Goal: Information Seeking & Learning: Learn about a topic

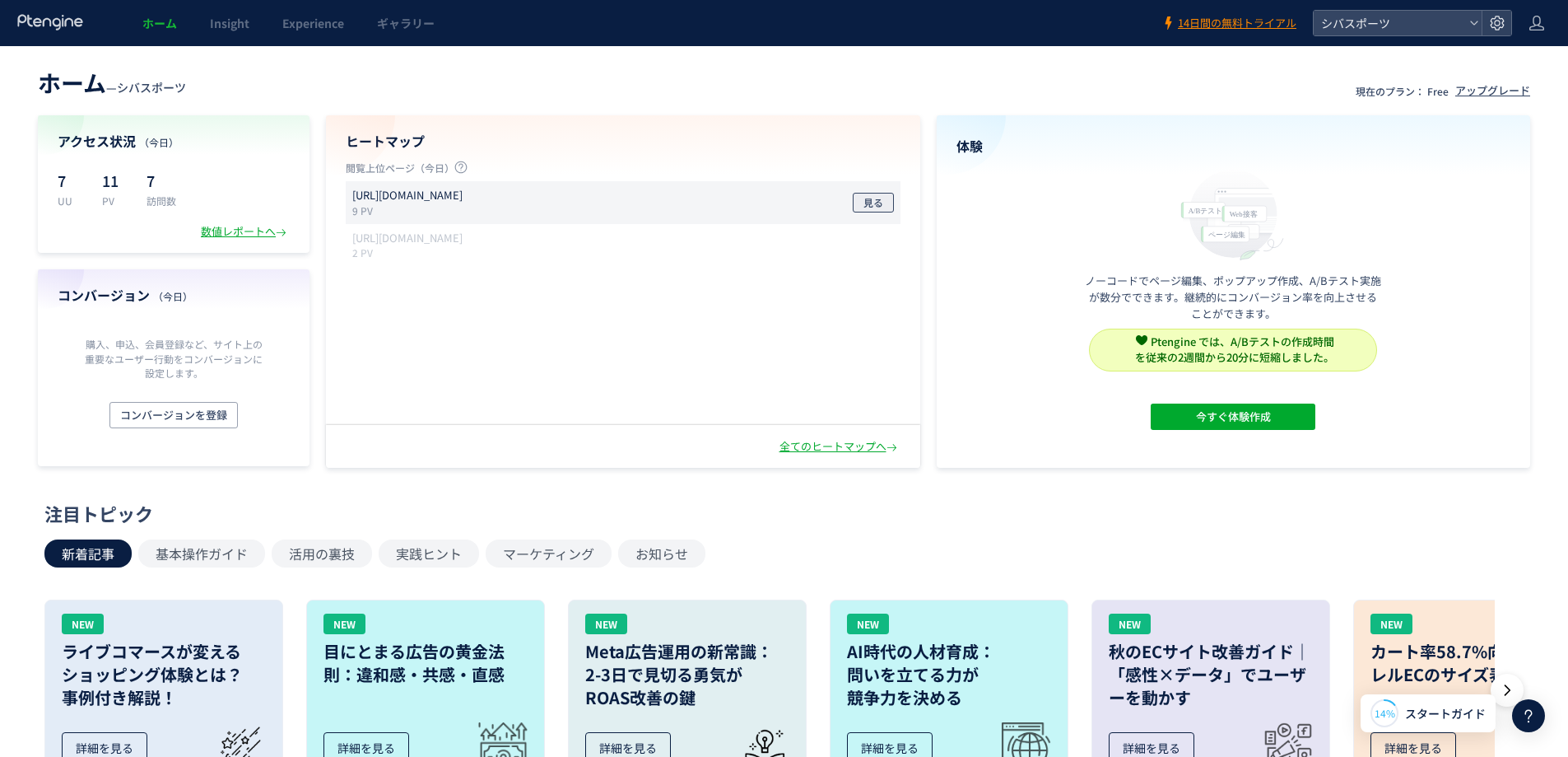
click at [869, 201] on span "見る" at bounding box center [873, 202] width 20 height 20
click at [245, 235] on div "数値レポートへ" at bounding box center [245, 231] width 89 height 15
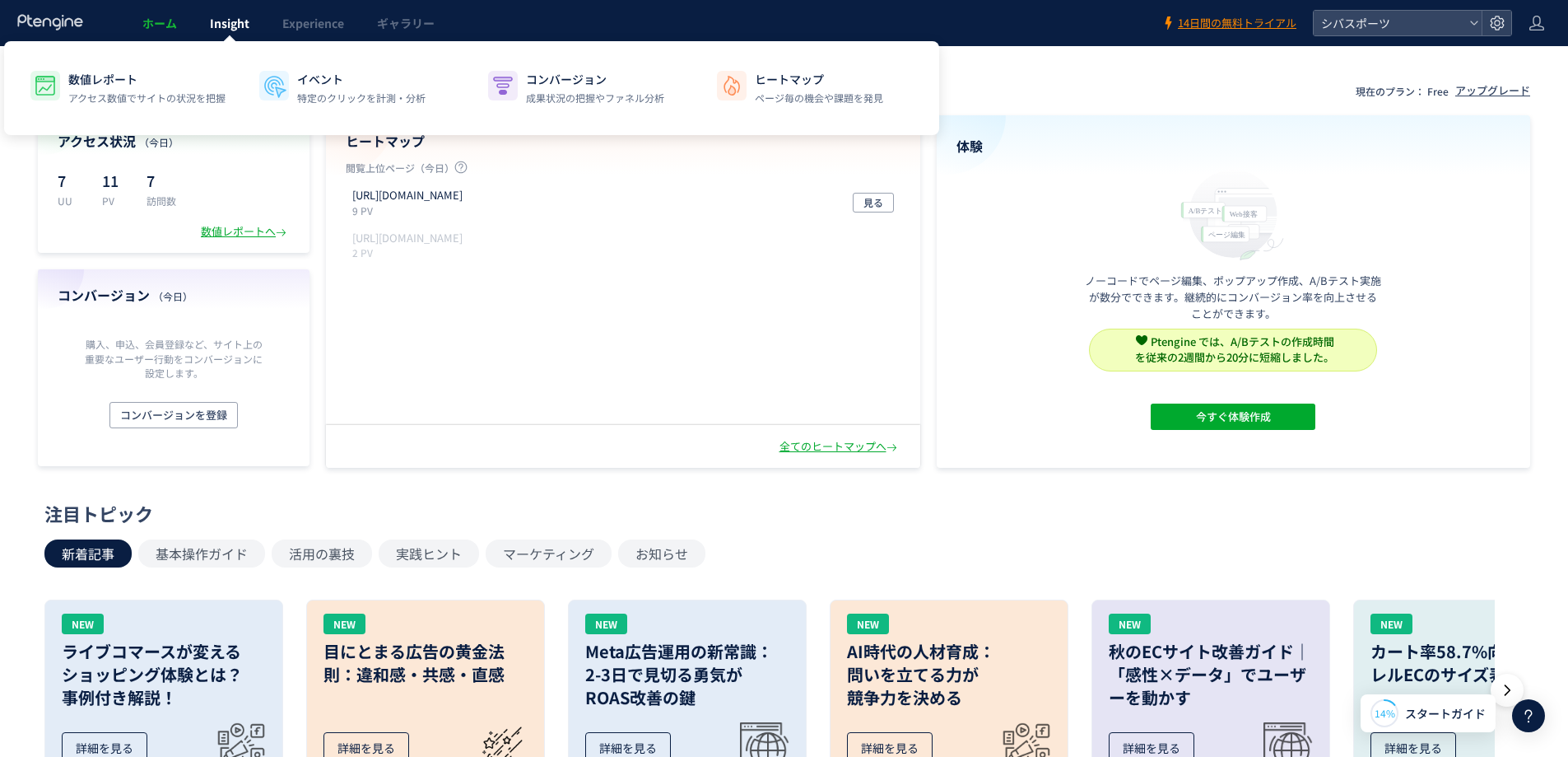
click at [235, 20] on span "Insight" at bounding box center [230, 22] width 40 height 16
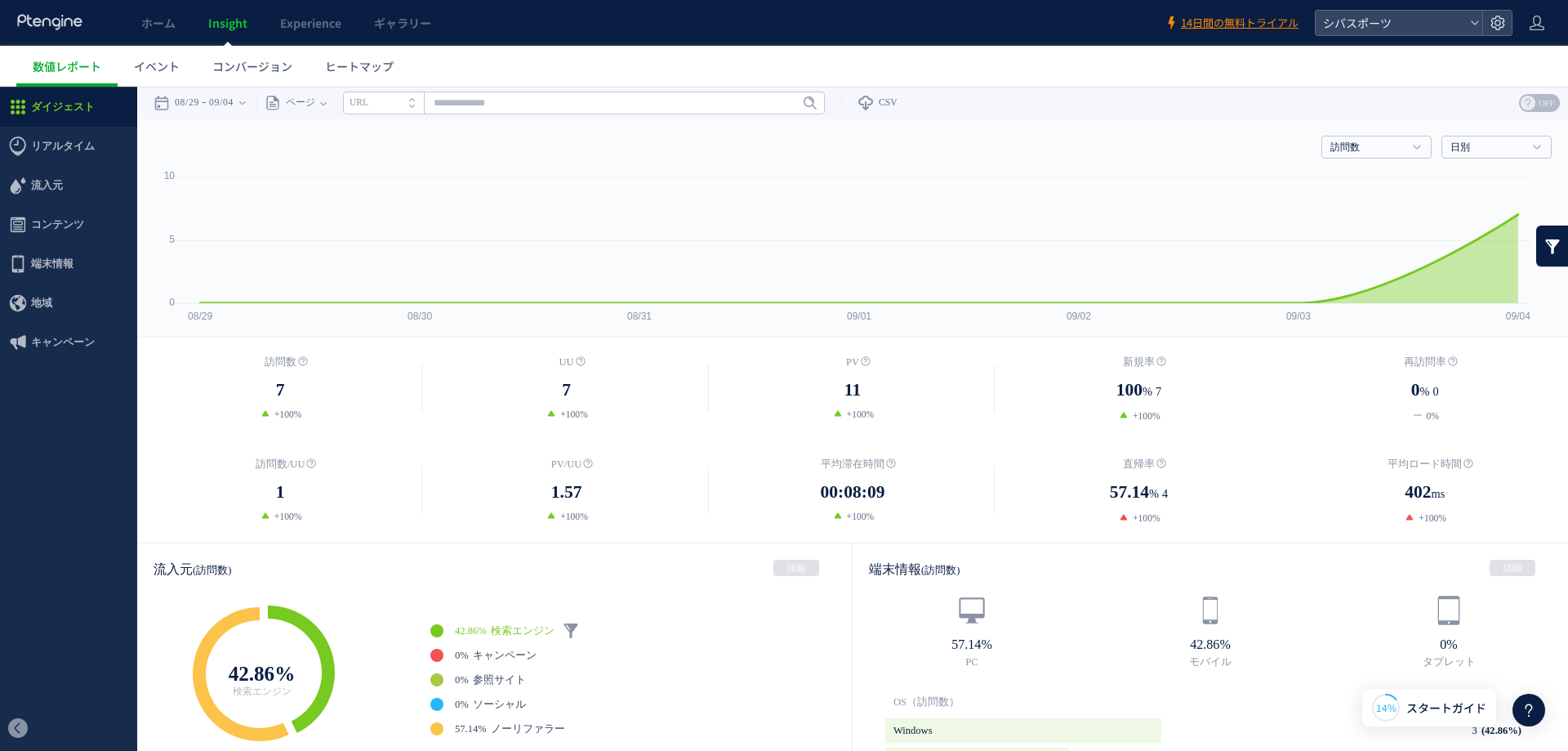
click at [56, 23] on icon at bounding box center [50, 22] width 68 height 16
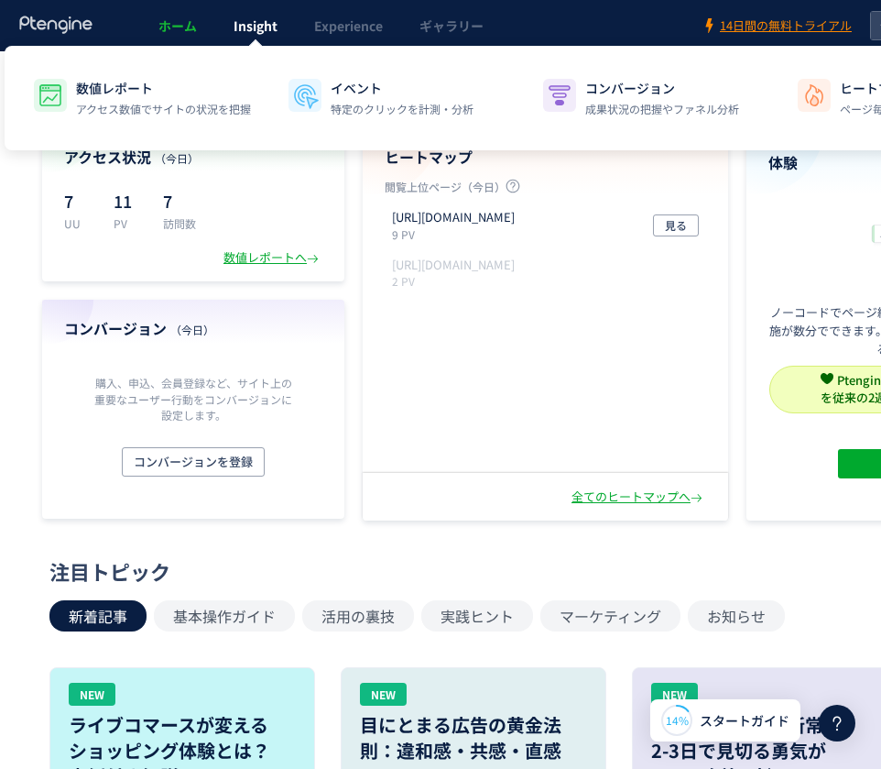
click at [262, 21] on span "Insight" at bounding box center [256, 25] width 44 height 18
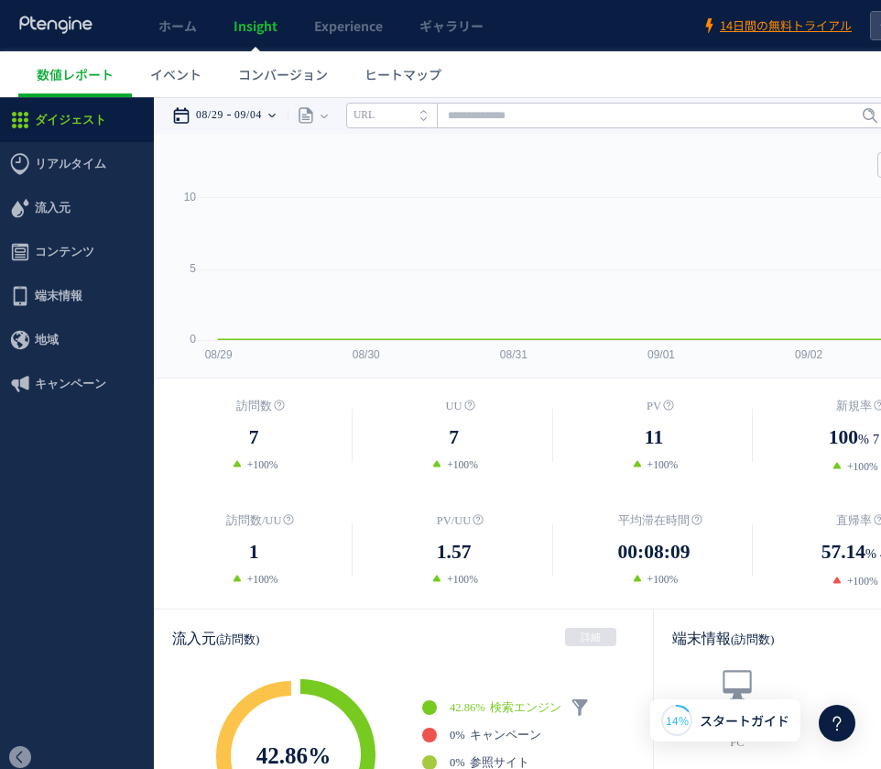
click at [276, 118] on icon at bounding box center [271, 115] width 7 height 37
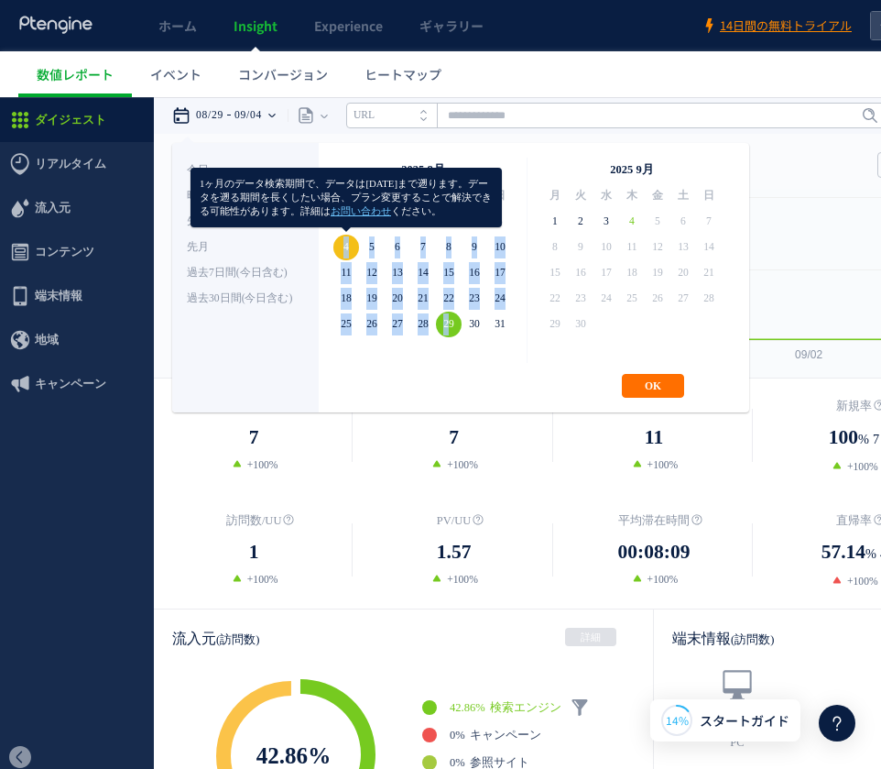
drag, startPoint x: 452, startPoint y: 322, endPoint x: 344, endPoint y: 247, distance: 131.6
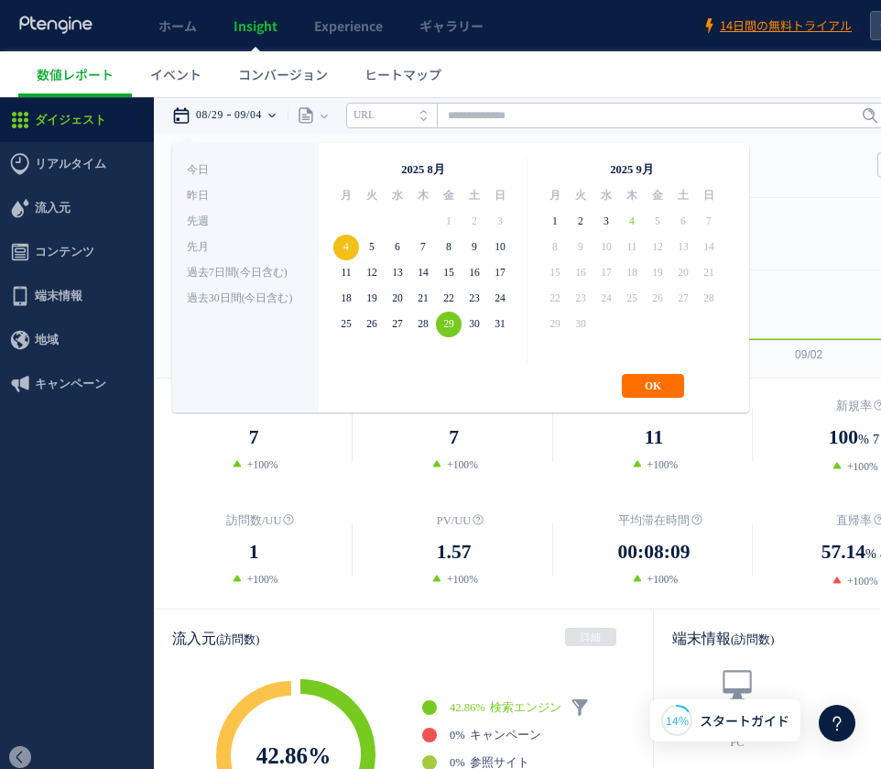
drag, startPoint x: 452, startPoint y: 323, endPoint x: 633, endPoint y: 220, distance: 208.9
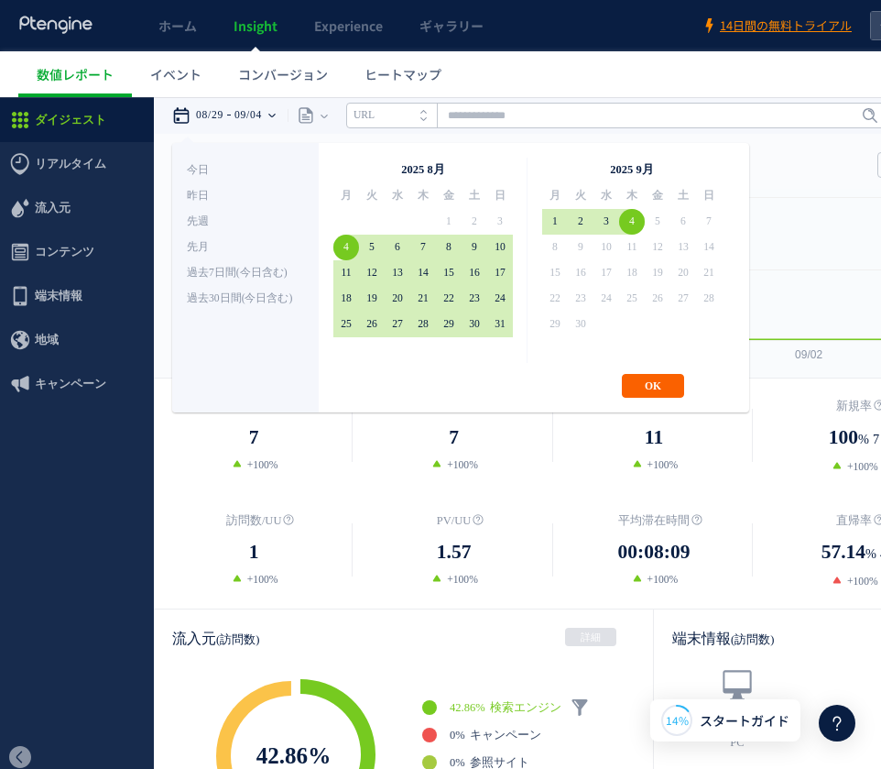
click at [661, 384] on button "OK" at bounding box center [653, 386] width 62 height 24
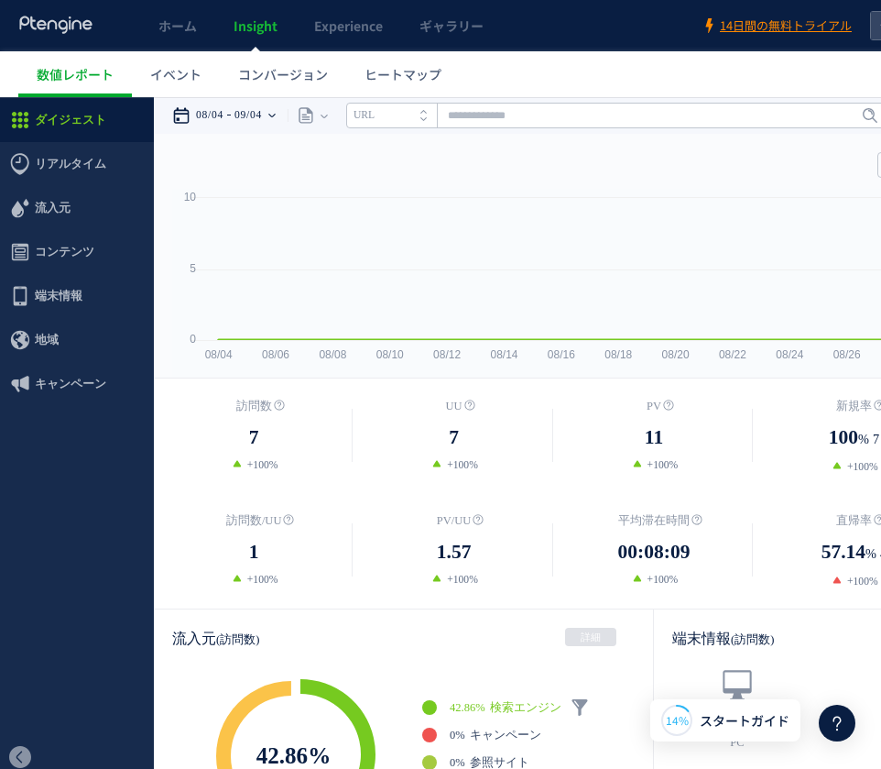
click at [276, 116] on icon at bounding box center [271, 116] width 7 height 4
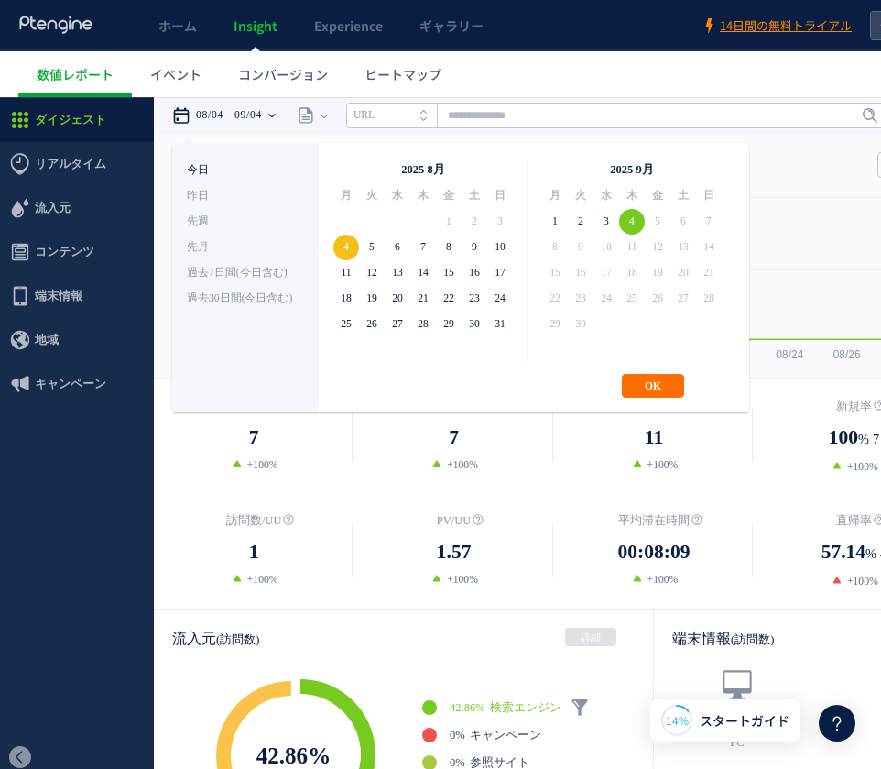
click at [204, 169] on li "今日" at bounding box center [245, 171] width 117 height 26
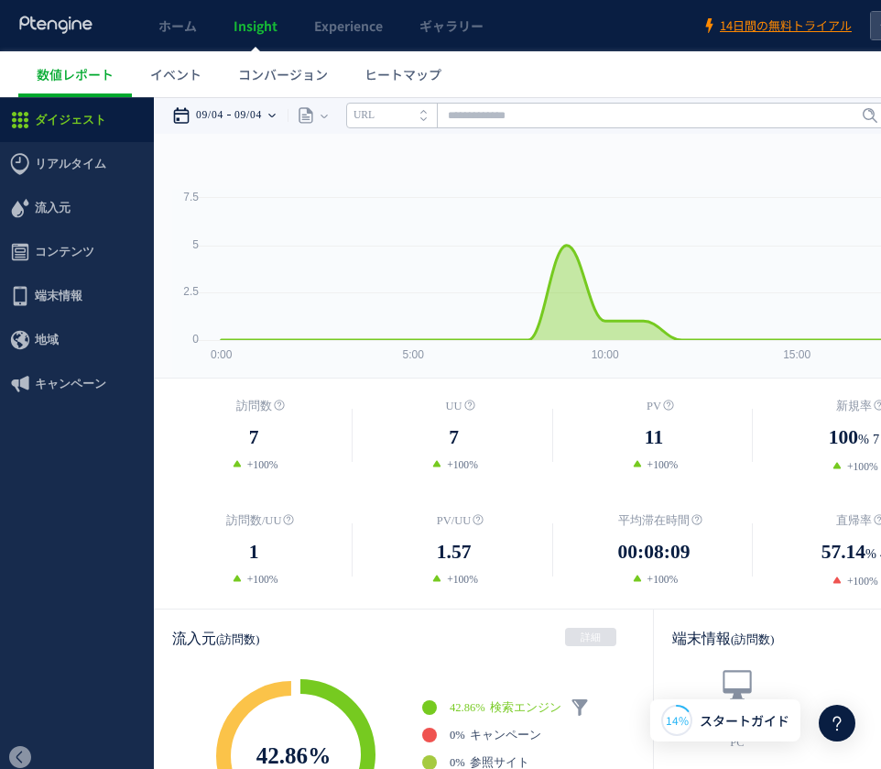
click at [276, 116] on use at bounding box center [271, 116] width 7 height 4
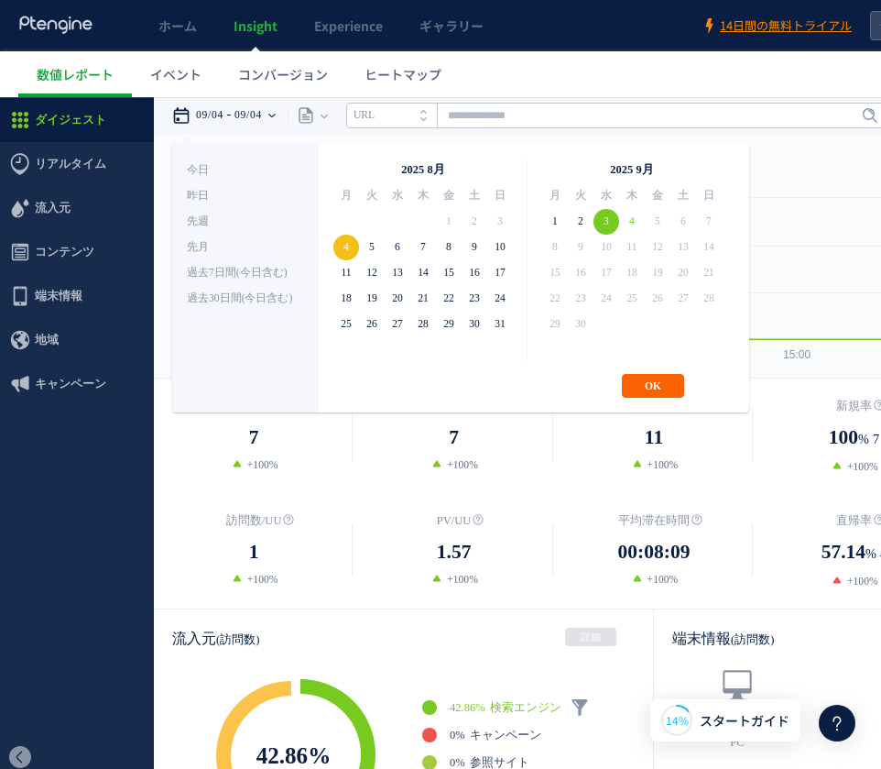
click at [654, 390] on button "OK" at bounding box center [653, 386] width 62 height 24
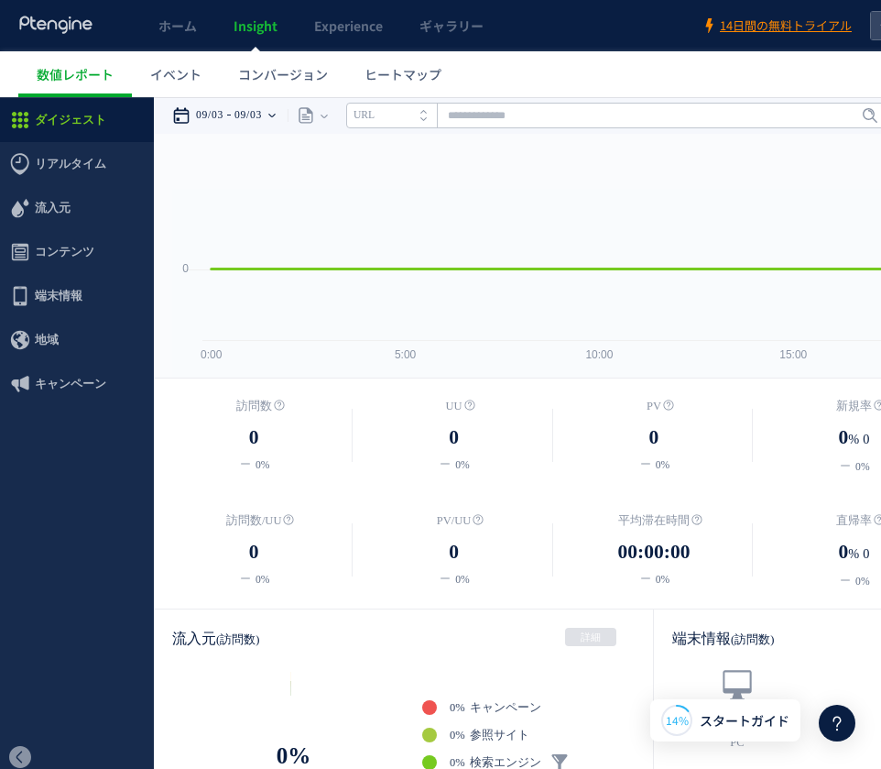
click at [276, 113] on icon at bounding box center [271, 115] width 7 height 37
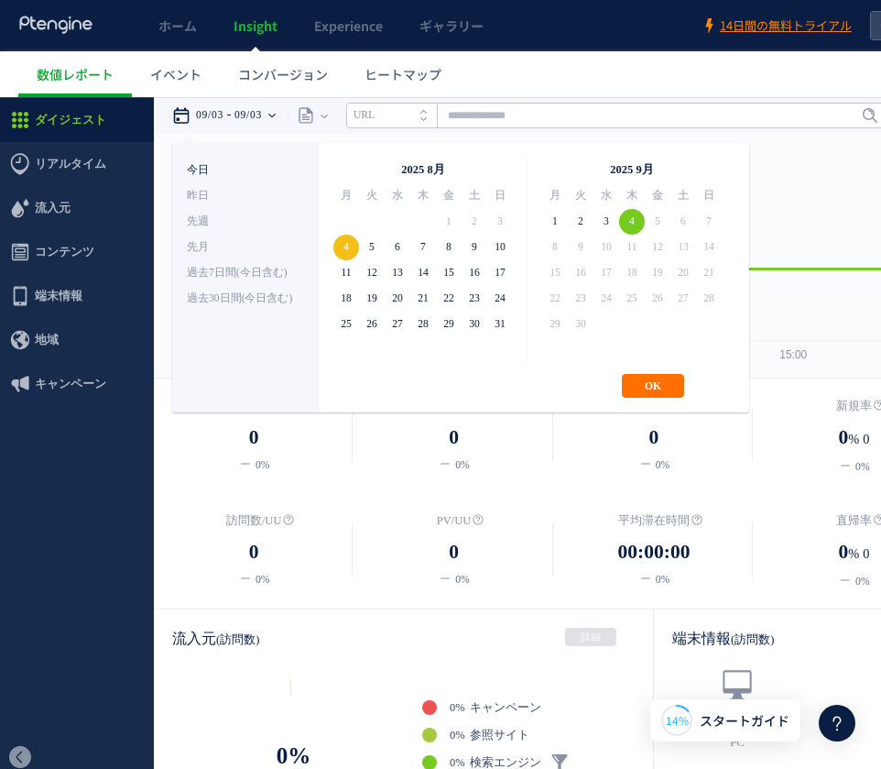
click at [190, 170] on li "今日" at bounding box center [245, 171] width 117 height 26
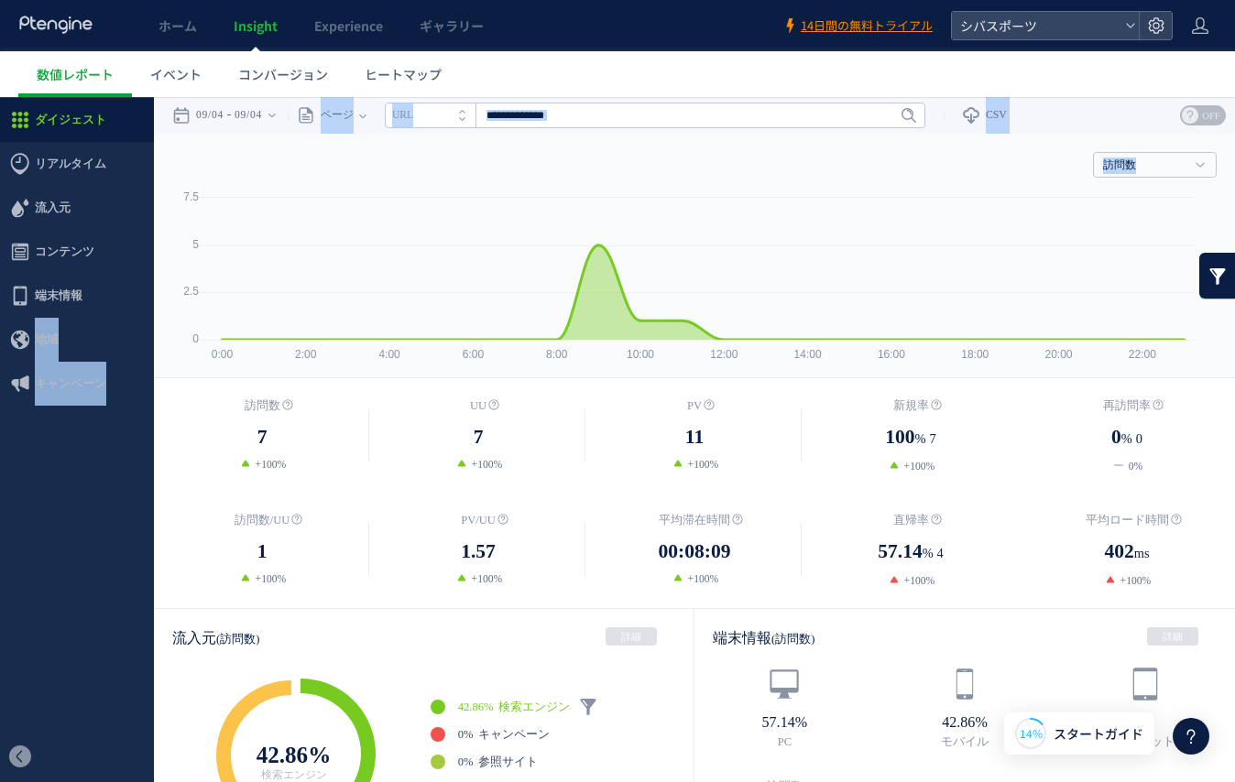
drag, startPoint x: 6, startPoint y: 360, endPoint x: 217, endPoint y: 376, distance: 211.3
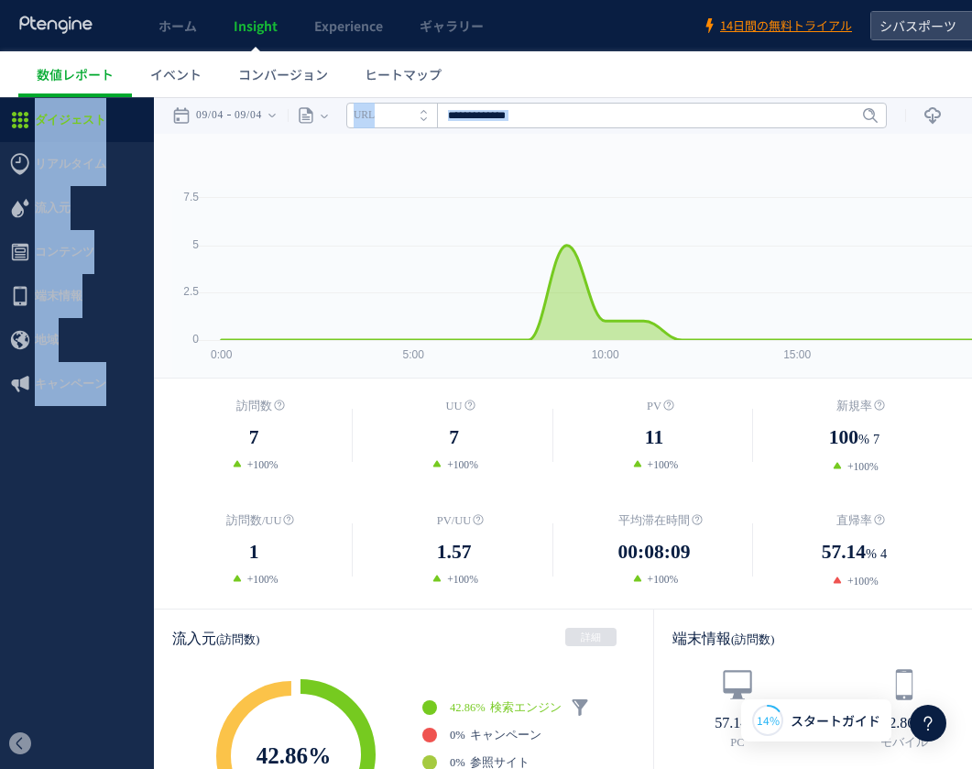
click at [53, 608] on ul "ダイジェスト リアルタイム ダイジェスト コンテンツ 地域" at bounding box center [77, 408] width 154 height 620
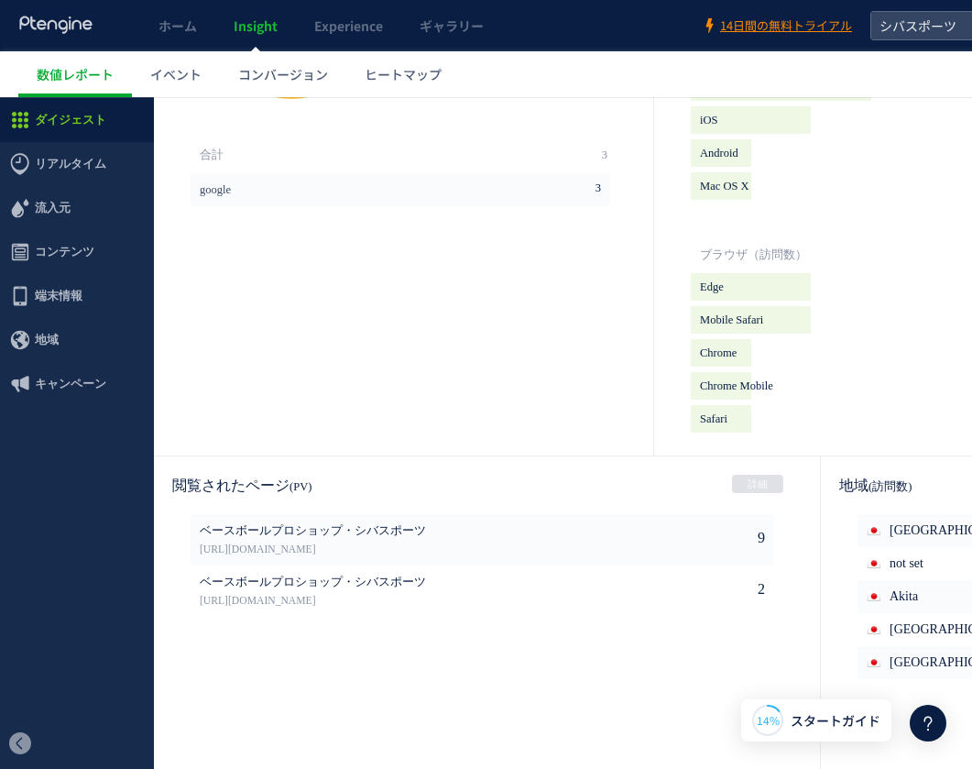
scroll to position [733, 0]
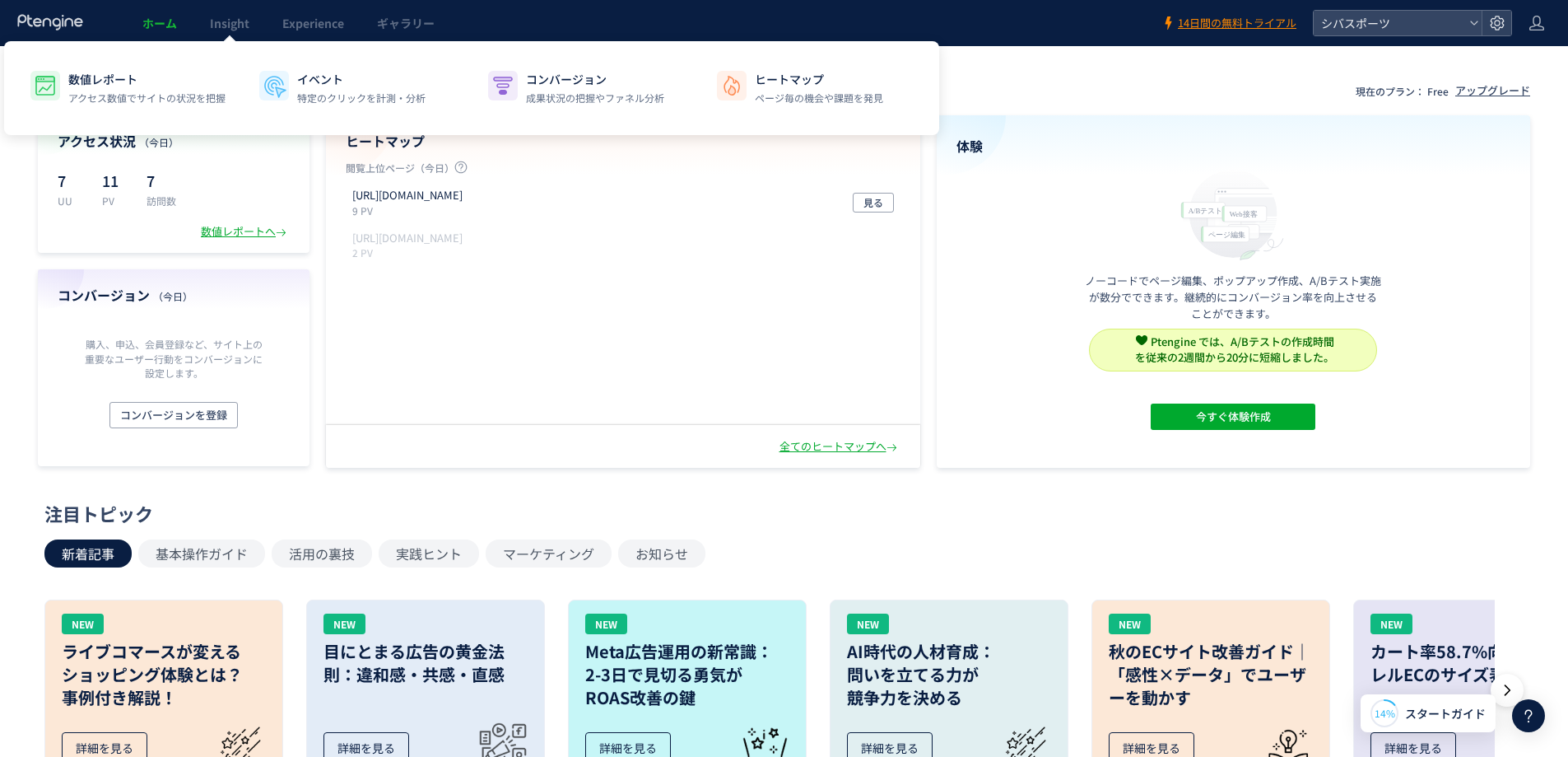
click at [239, 34] on link "Insight" at bounding box center [229, 22] width 73 height 46
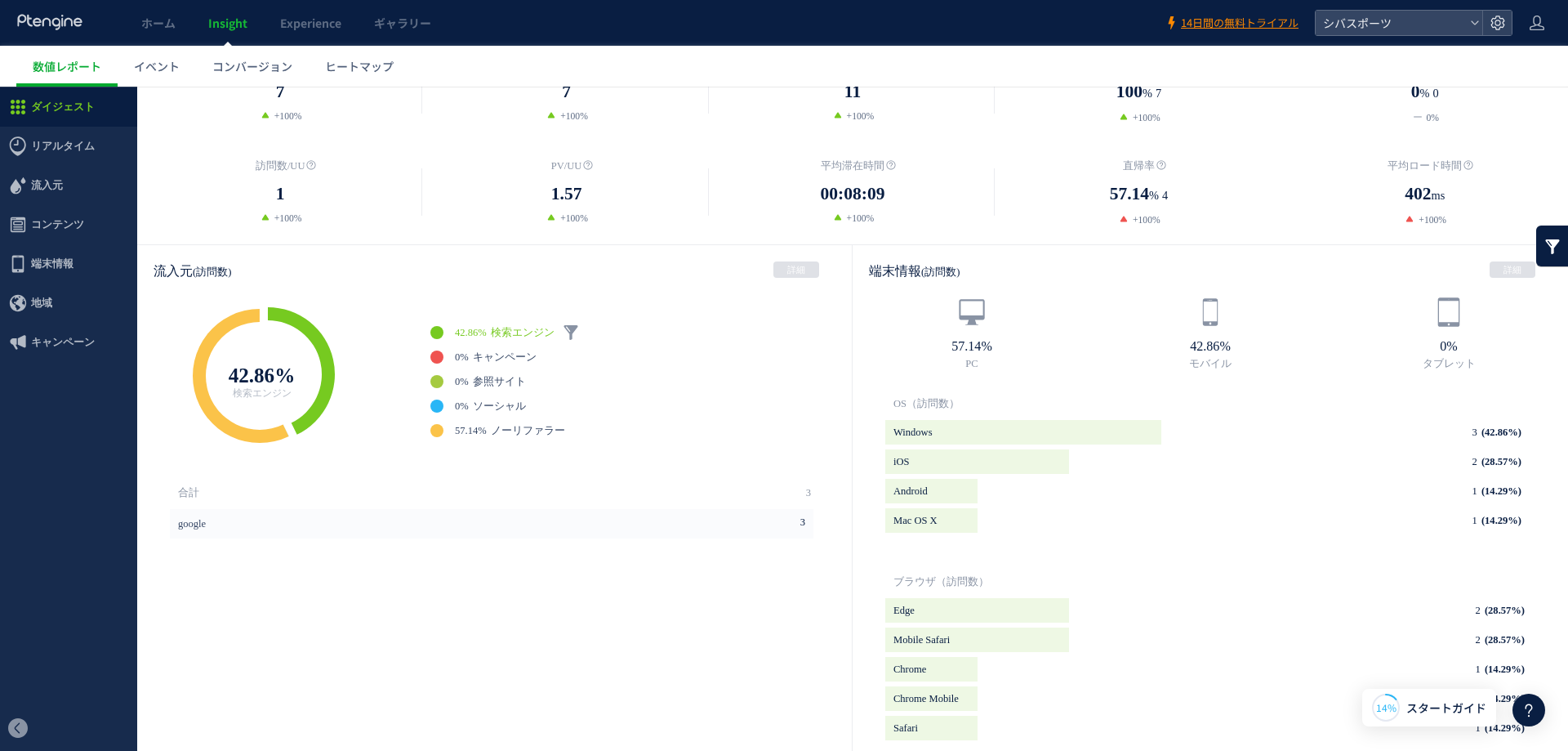
scroll to position [326, 0]
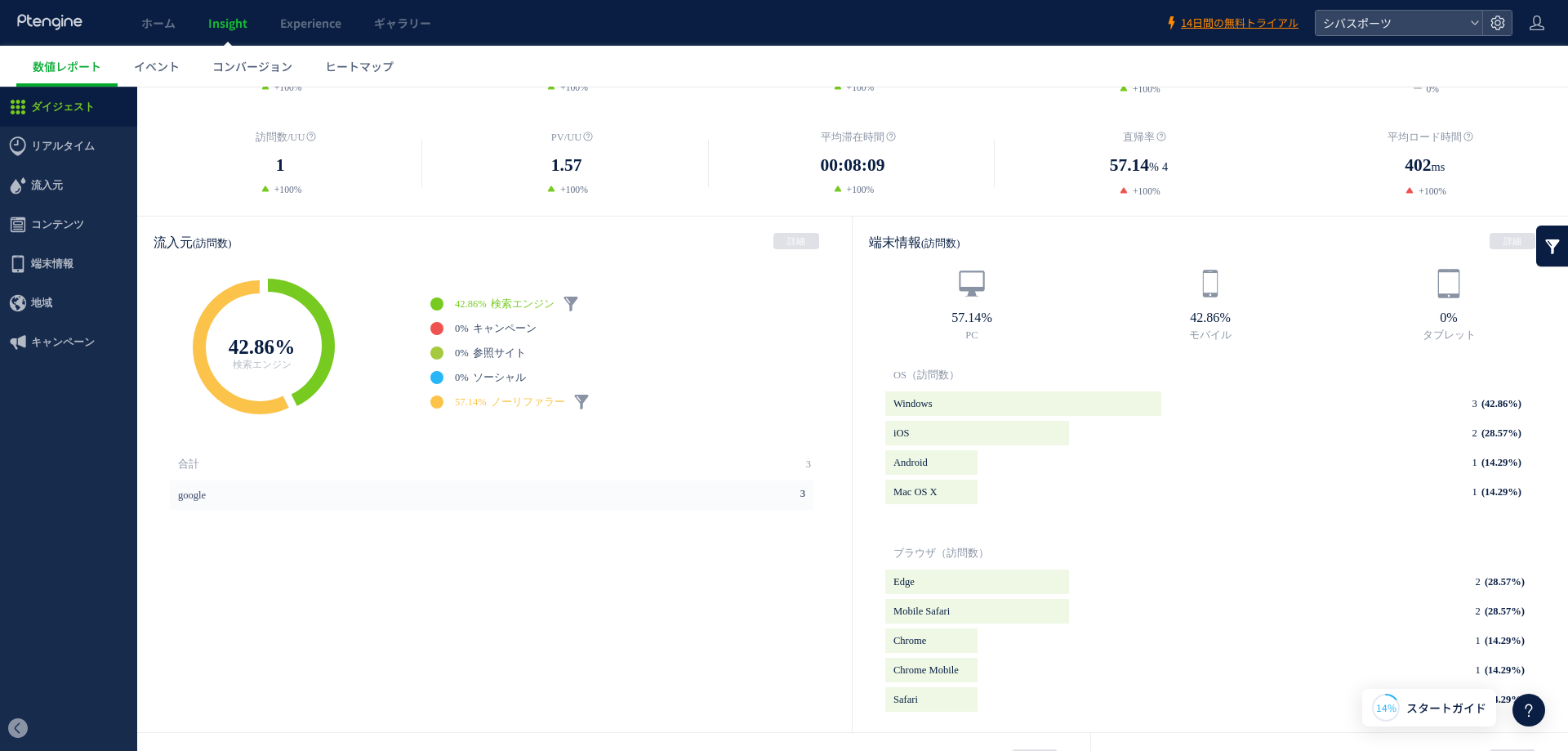
click at [536, 397] on span "ノーリファラー" at bounding box center [528, 401] width 74 height 12
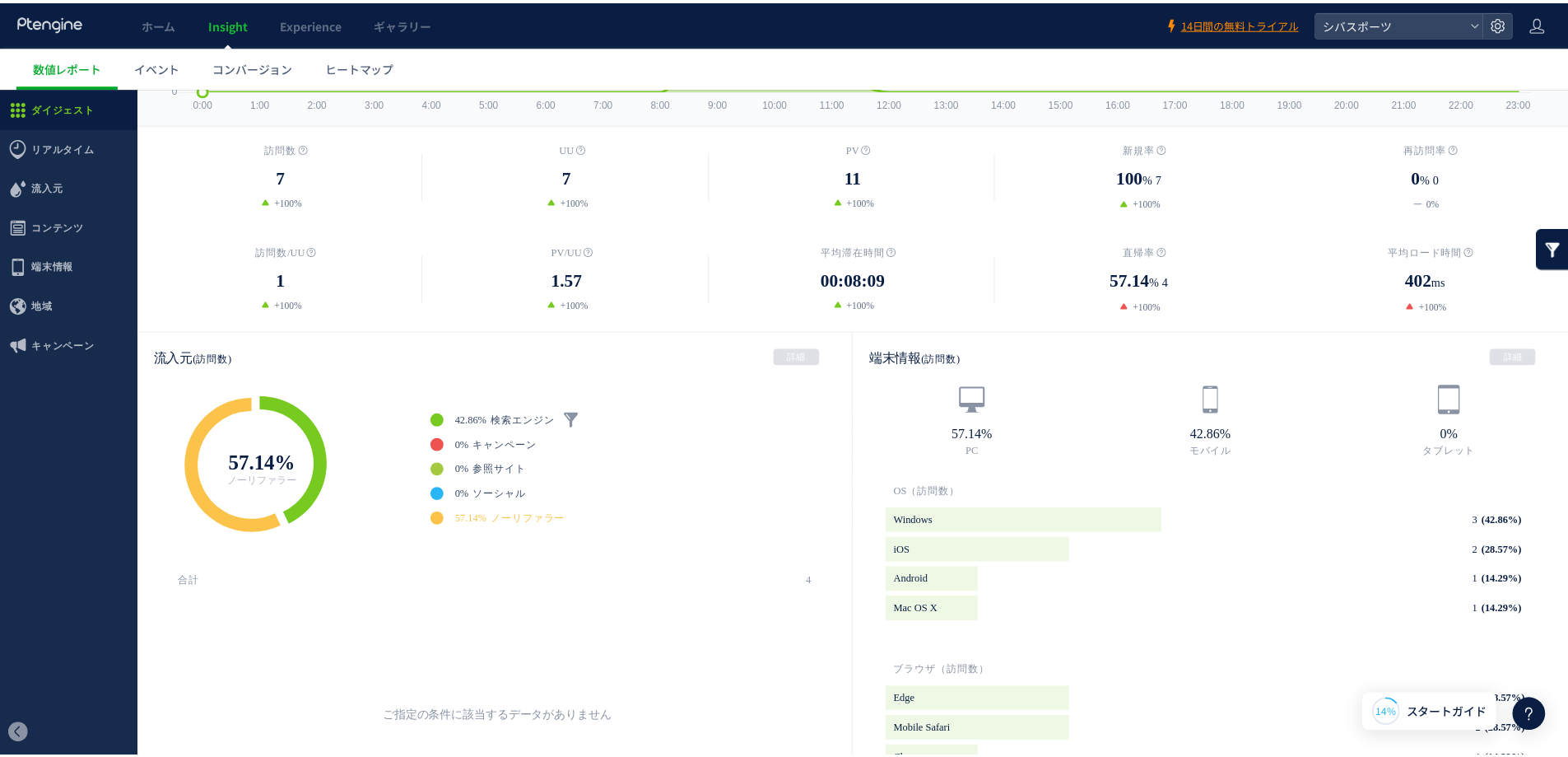
scroll to position [0, 0]
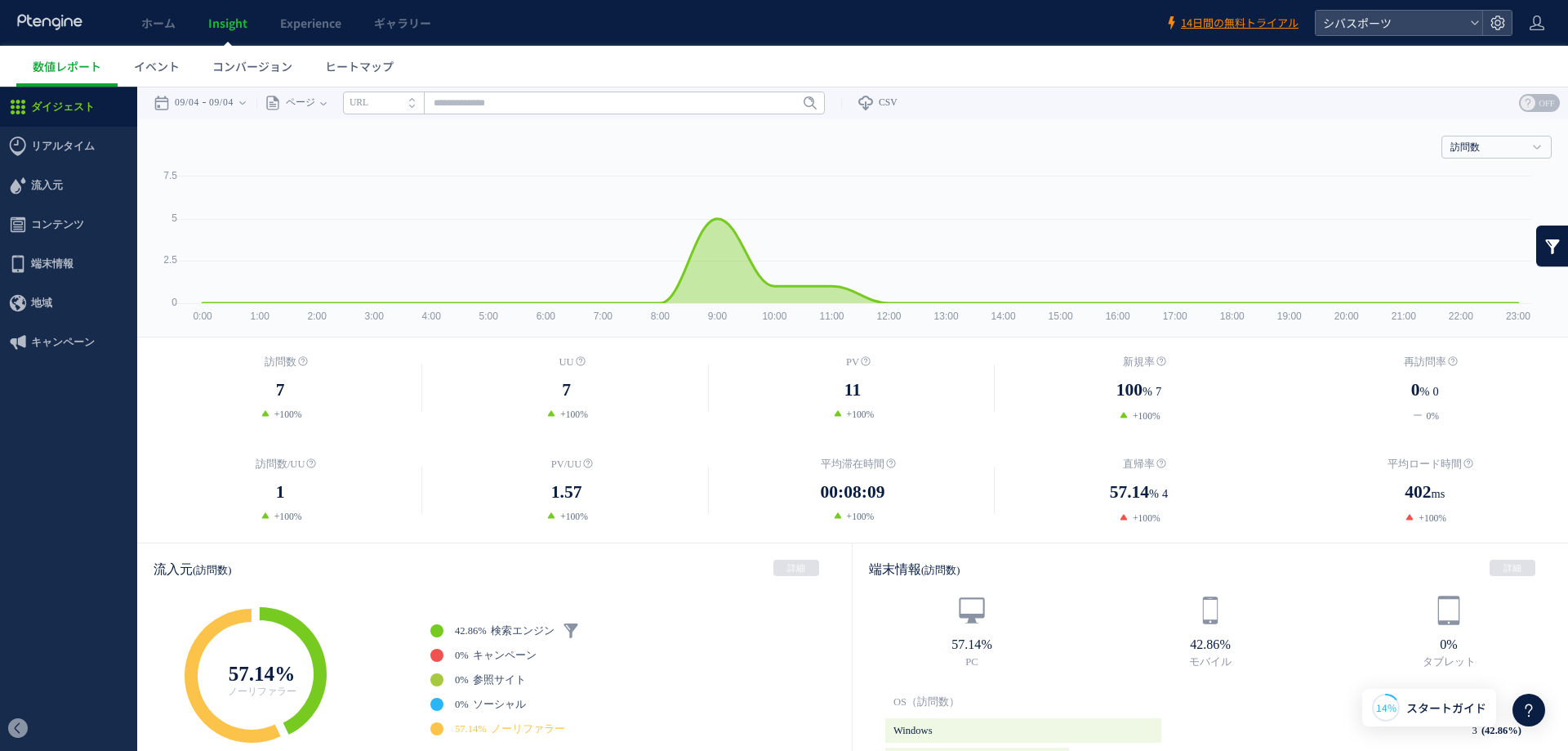
click at [73, 20] on icon at bounding box center [50, 22] width 68 height 16
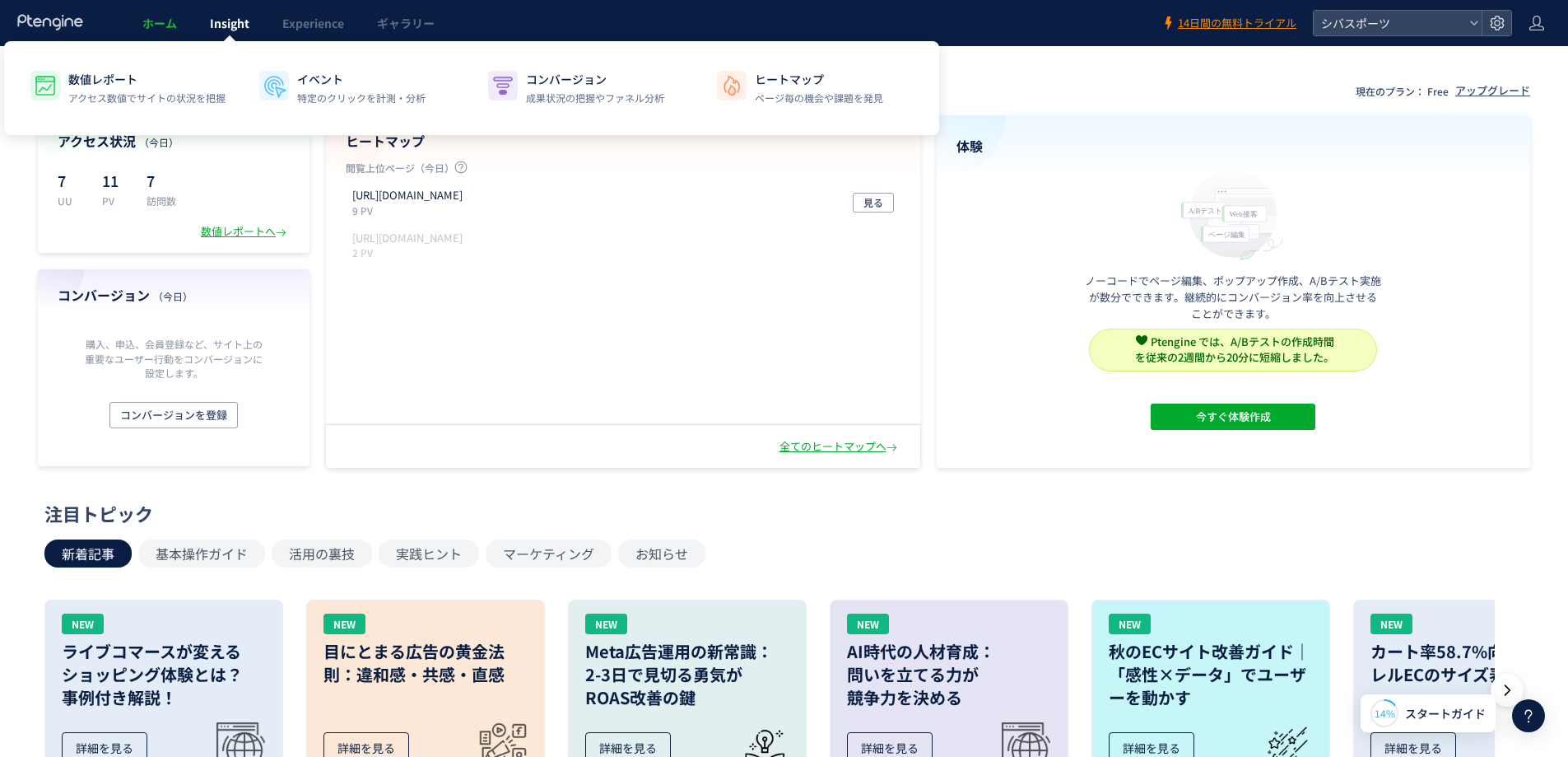
click at [235, 31] on link "Insight" at bounding box center [229, 22] width 73 height 46
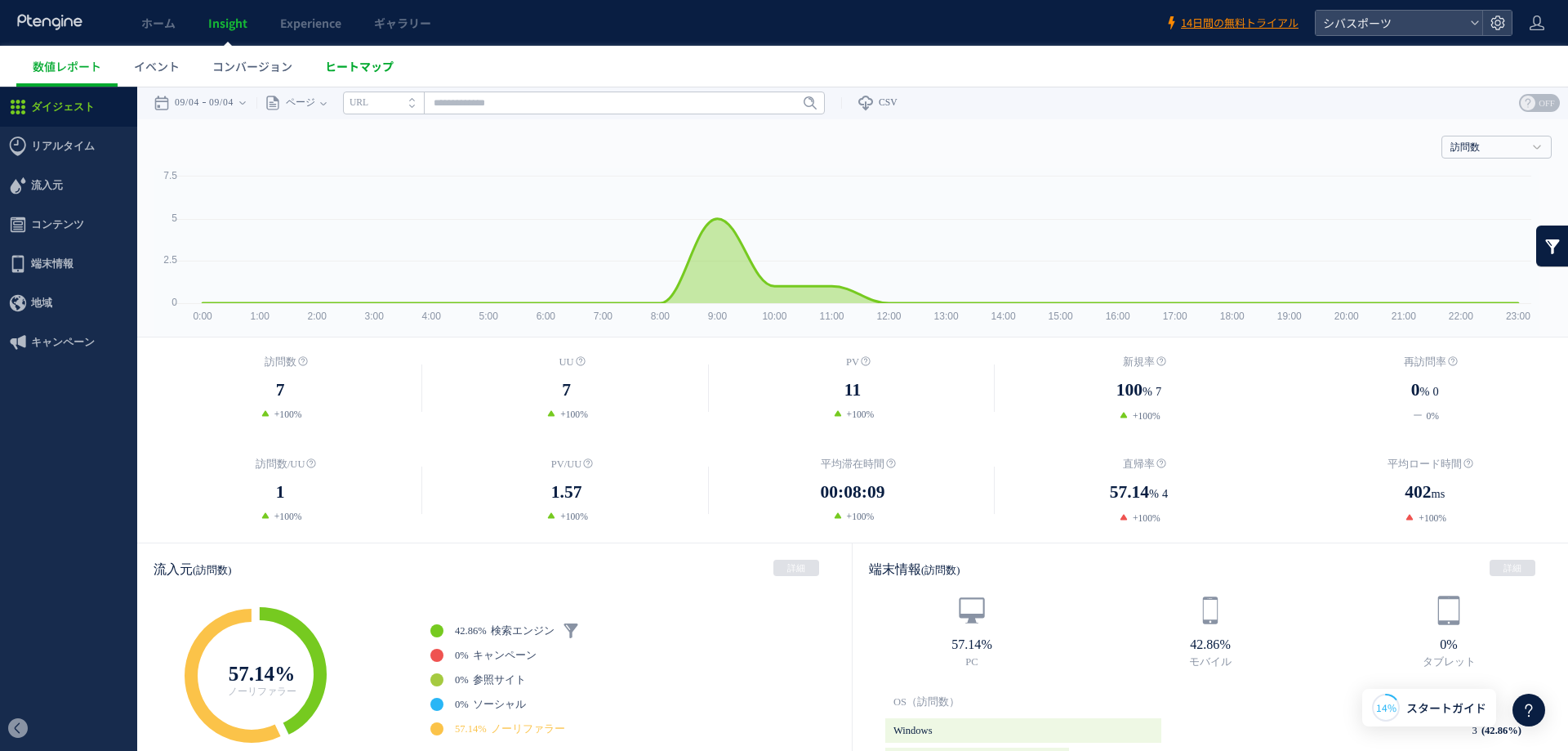
click at [382, 67] on span "ヒートマップ" at bounding box center [359, 66] width 69 height 16
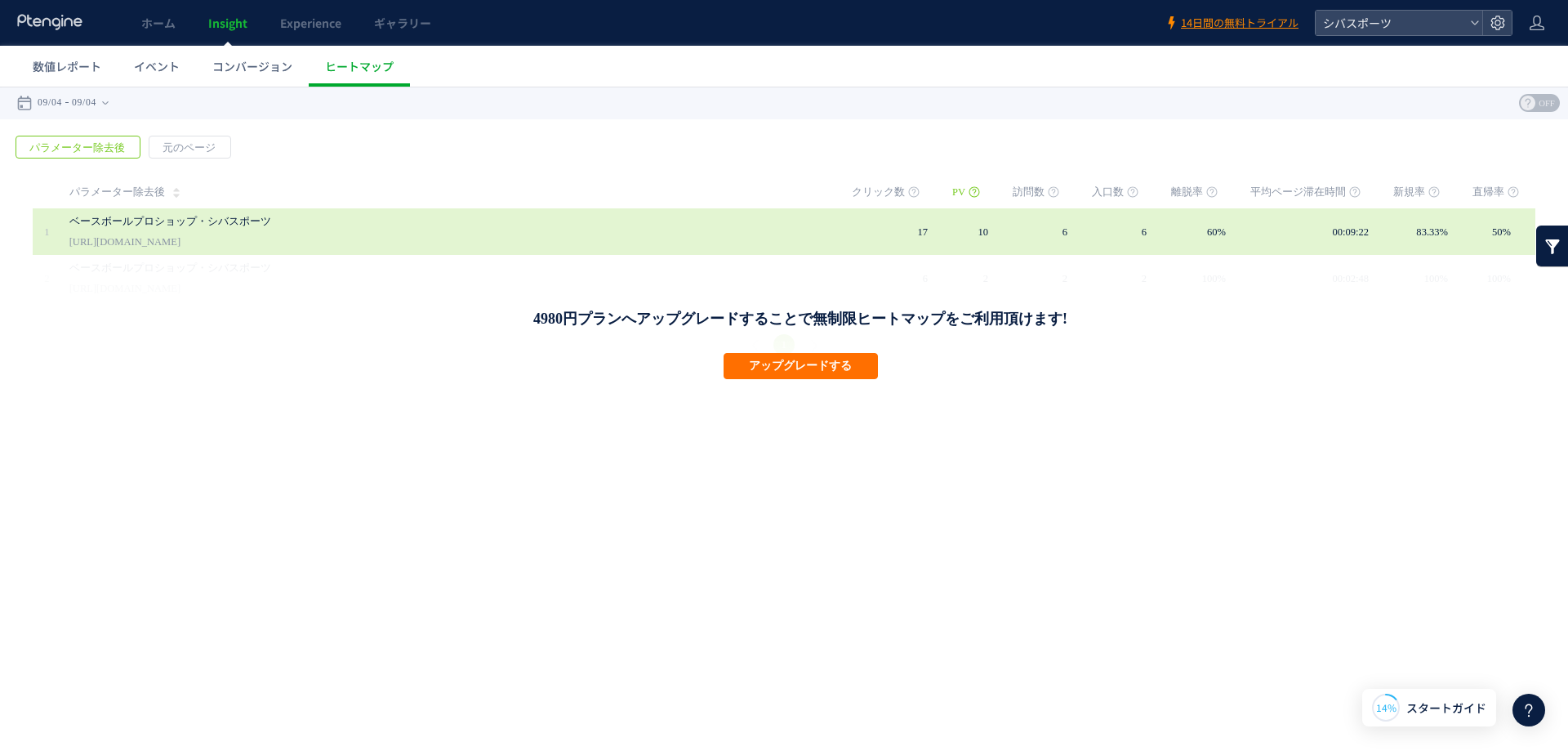
click at [254, 237] on div "ベースボールプロショップ・シバスポーツ https://shibaspo.co.jp" at bounding box center [449, 232] width 759 height 46
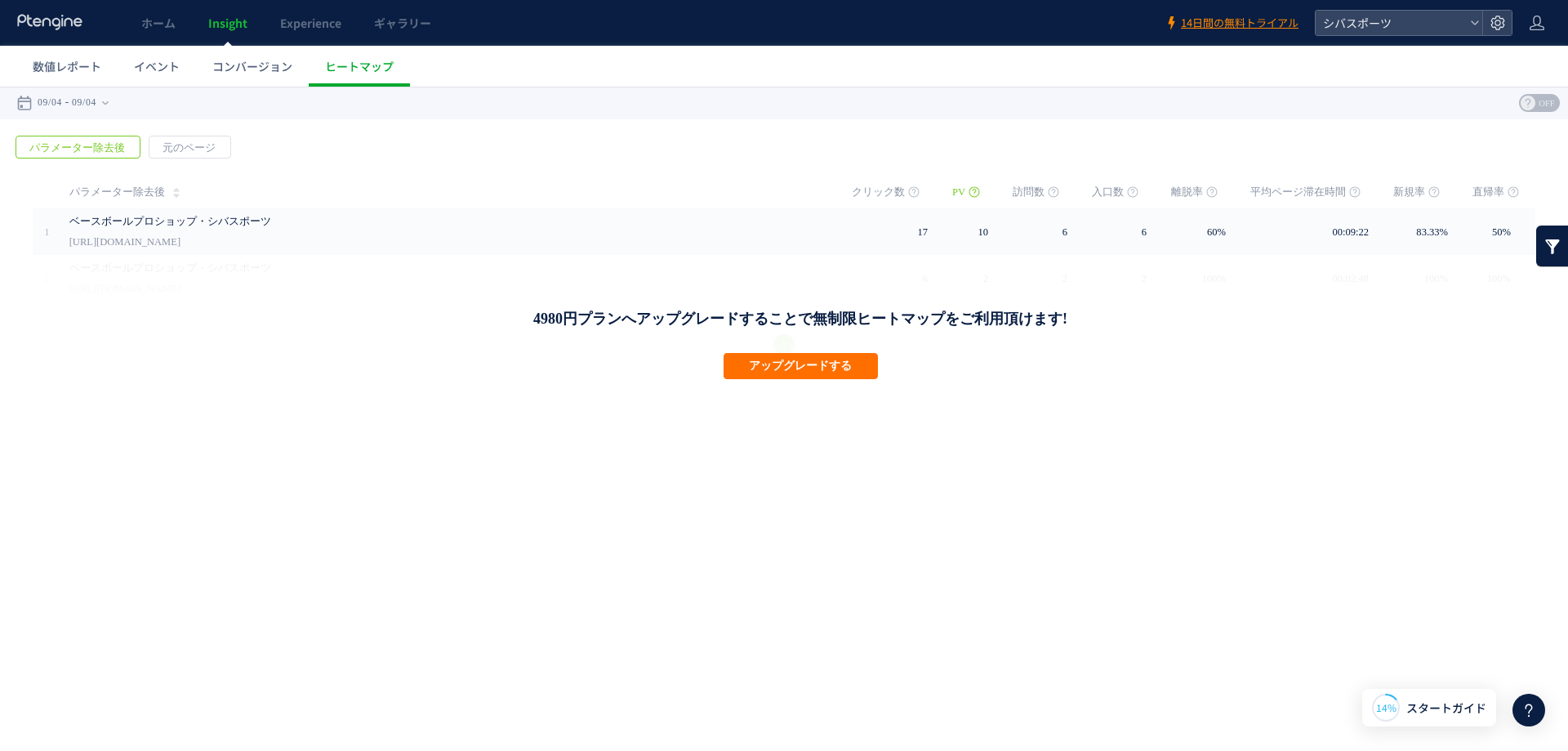
click at [45, 21] on icon at bounding box center [50, 22] width 68 height 16
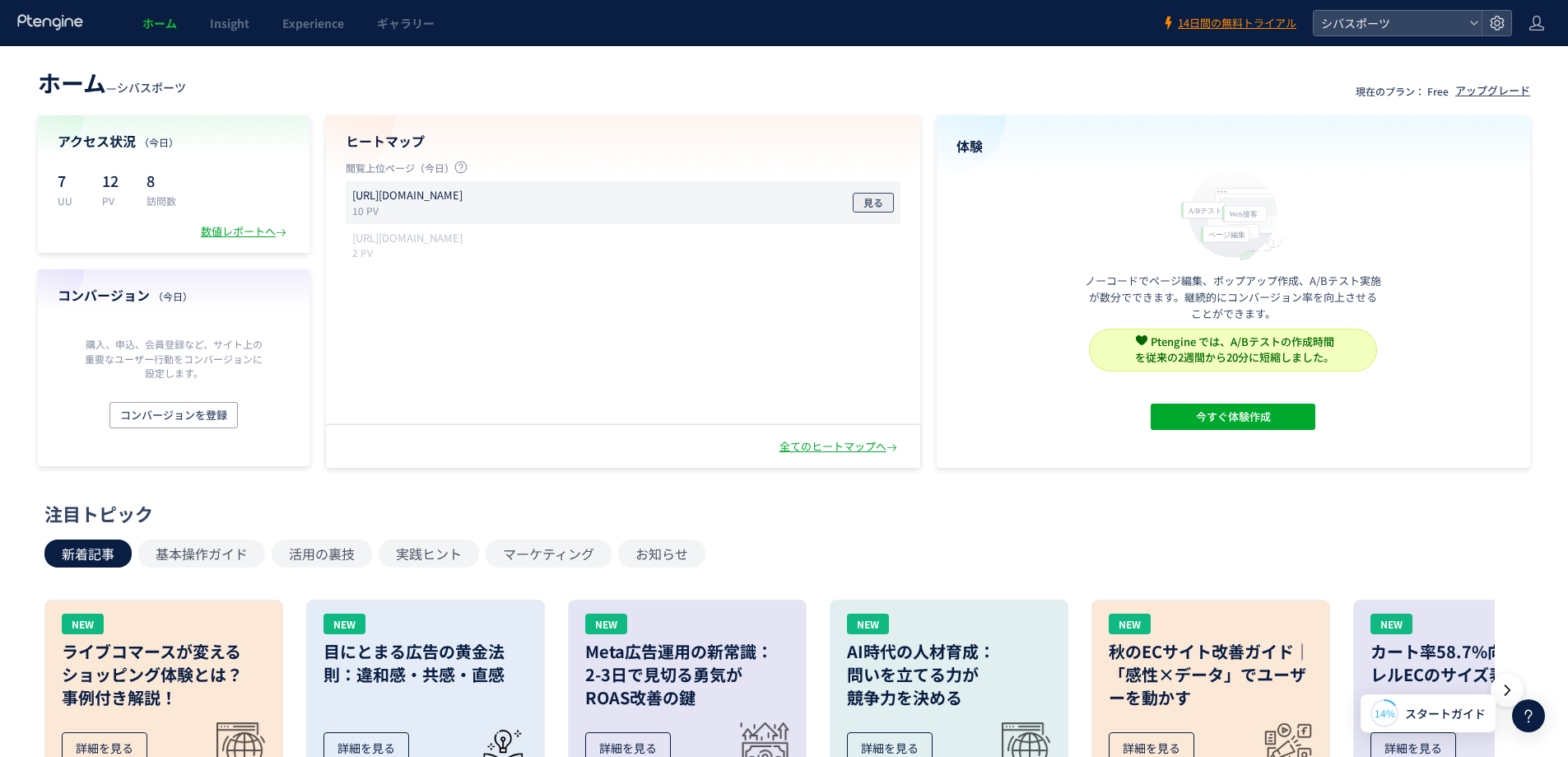
click at [874, 201] on span "見る" at bounding box center [873, 202] width 20 height 20
click at [855, 445] on div "全てのヒートマップへ" at bounding box center [840, 446] width 121 height 15
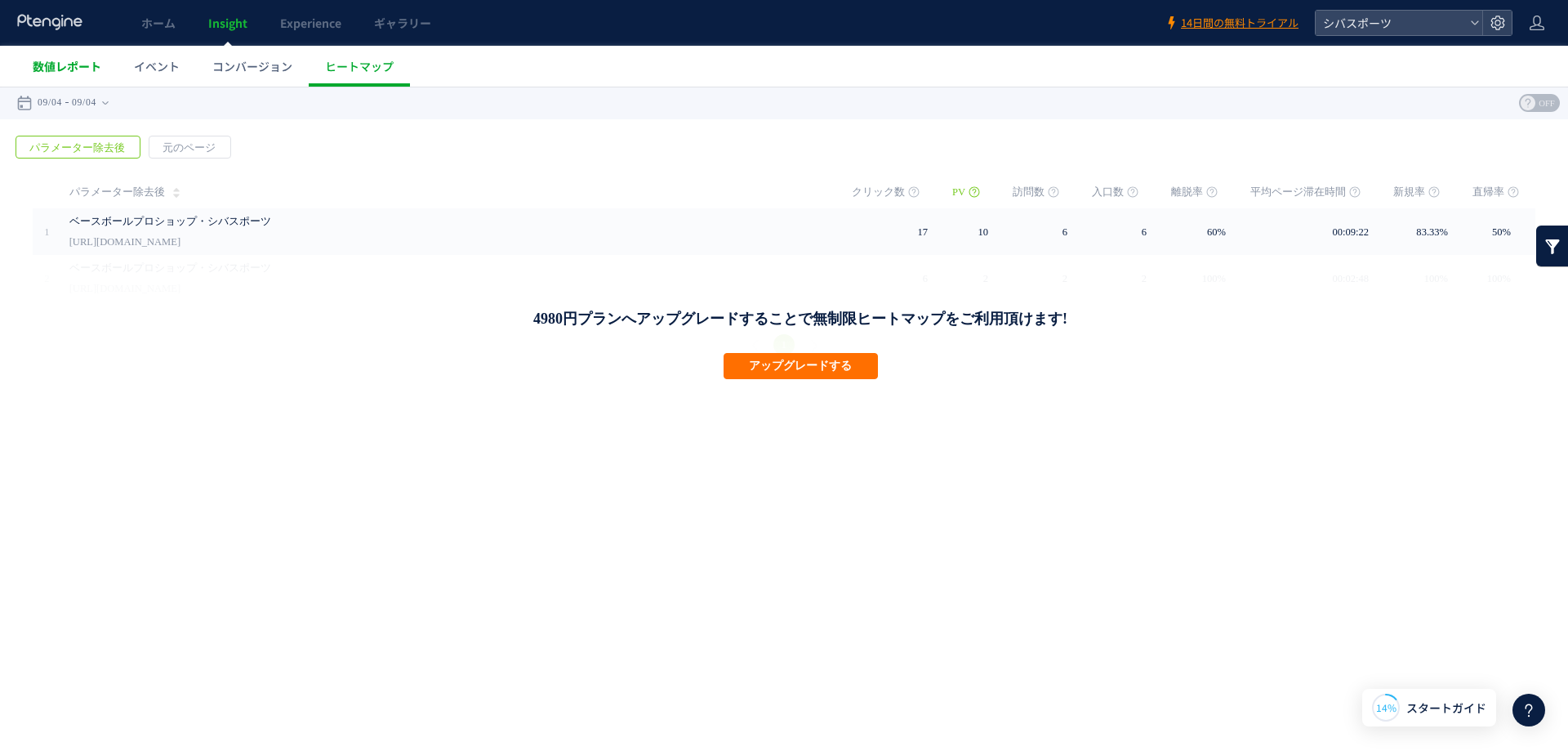
click at [83, 62] on span "数値レポート" at bounding box center [67, 66] width 69 height 16
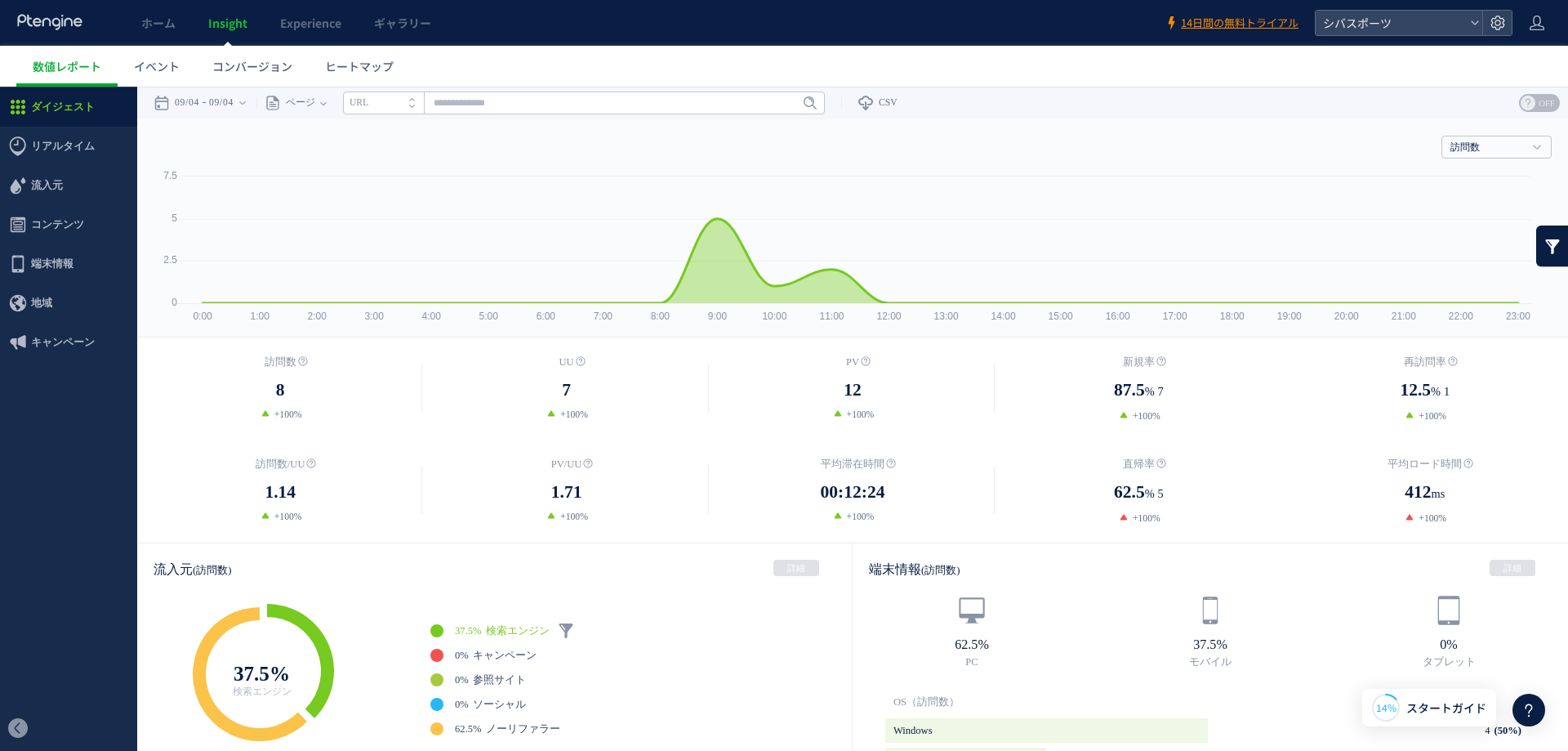
click at [57, 19] on use at bounding box center [49, 21] width 64 height 15
